Goal: Find specific page/section: Find specific page/section

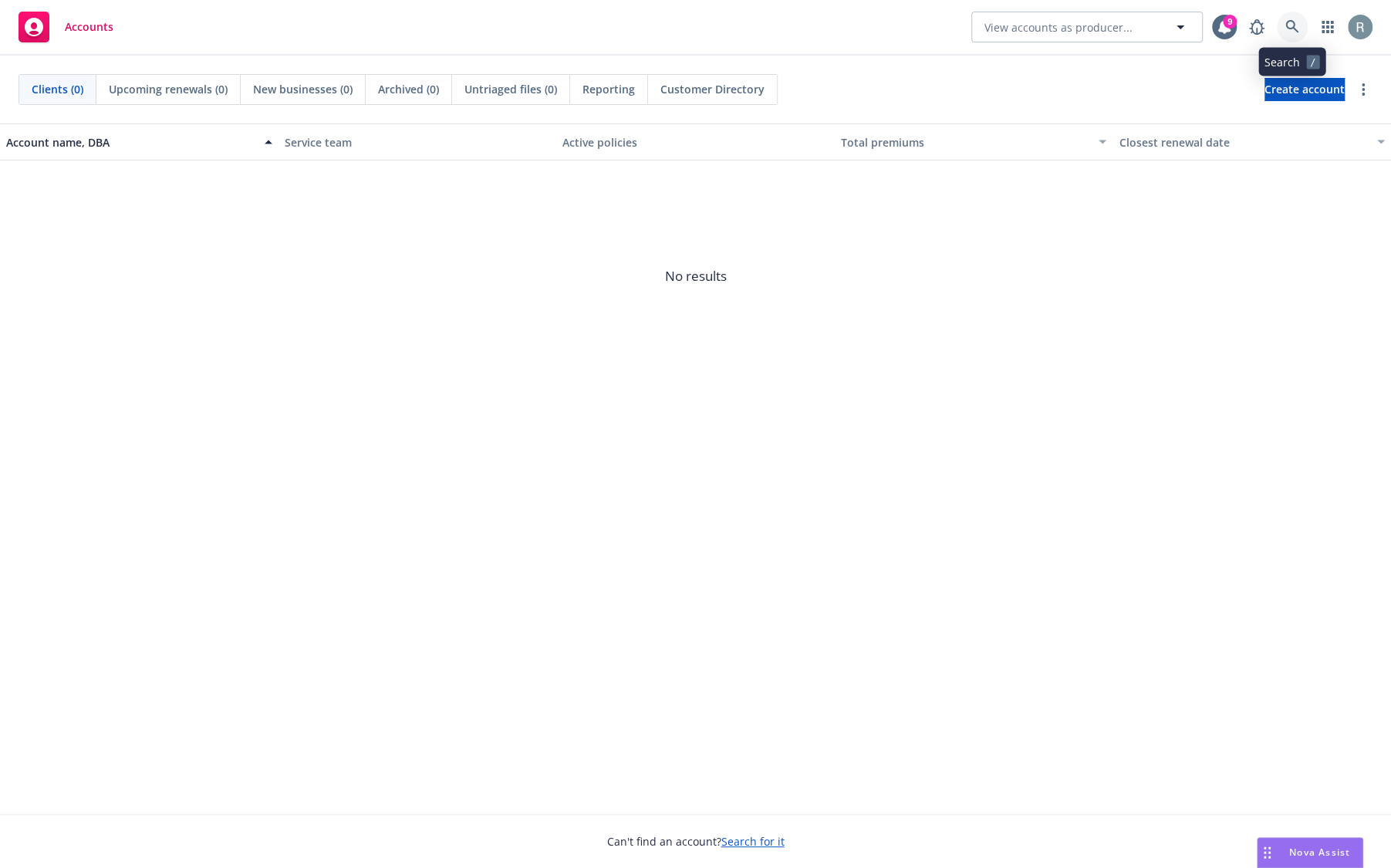
click at [1288, 25] on icon at bounding box center [1292, 26] width 14 height 14
click at [1287, 20] on icon at bounding box center [1292, 26] width 14 height 14
click at [1284, 28] on link at bounding box center [1292, 27] width 31 height 31
click at [1061, 27] on span "View accounts as producer..." at bounding box center [1059, 27] width 148 height 16
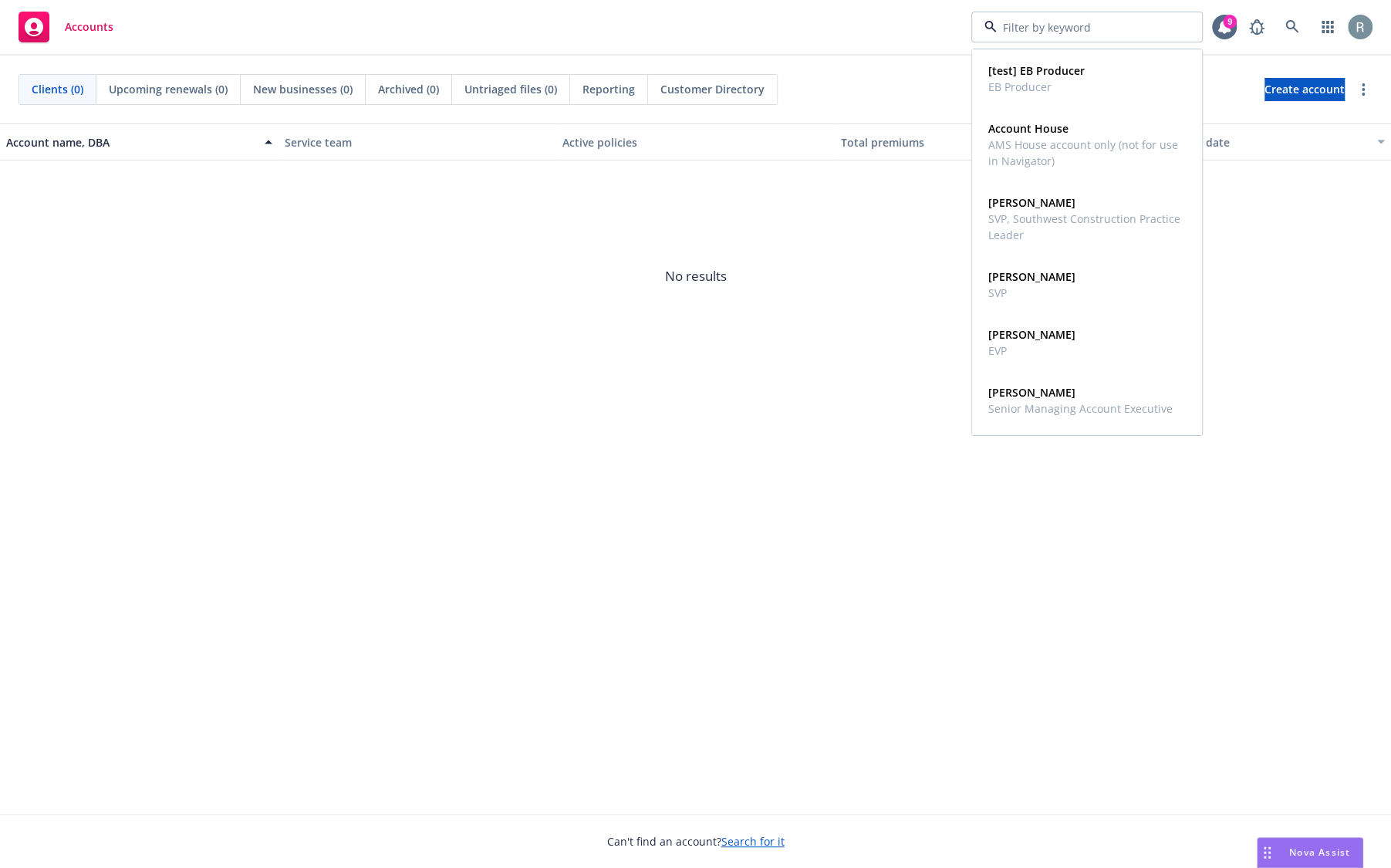
click at [1306, 203] on span "No results" at bounding box center [696, 276] width 1391 height 231
